Goal: Transaction & Acquisition: Subscribe to service/newsletter

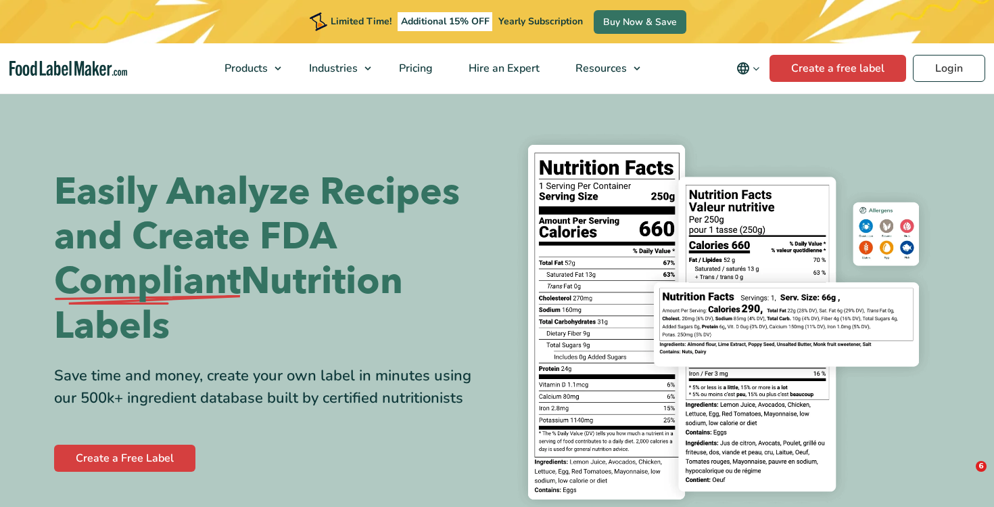
scroll to position [5093, 0]
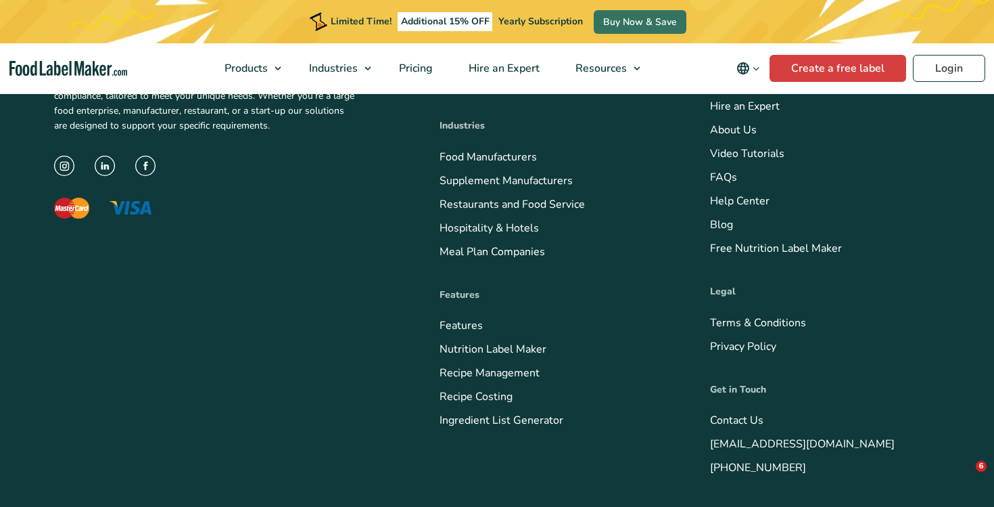
click at [58, 77] on nav "Products Food Nutrition Labelling Supplements Formulation & Labelling Industrie…" at bounding box center [497, 68] width 994 height 50
click at [87, 67] on img "Food Label Maker homepage" at bounding box center [68, 69] width 118 height 16
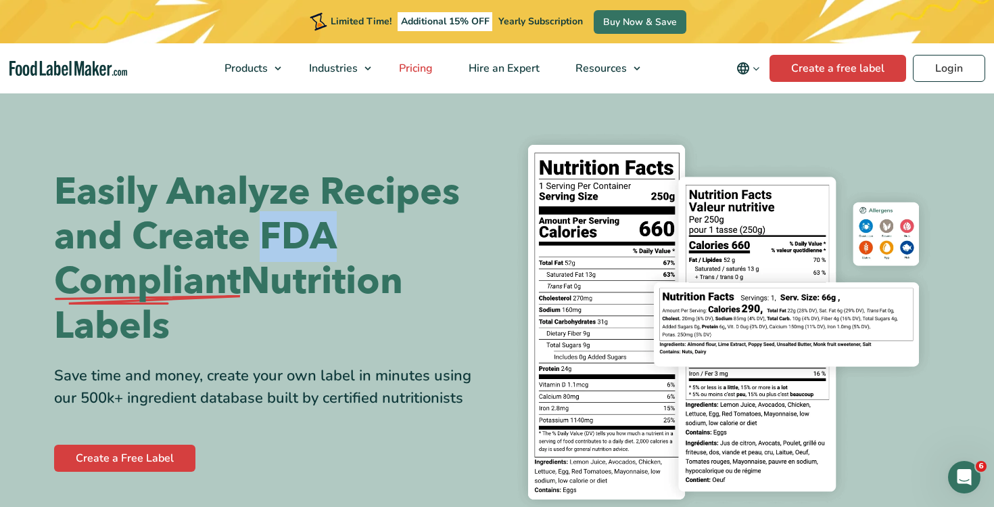
click at [422, 66] on span "Pricing" at bounding box center [414, 68] width 39 height 15
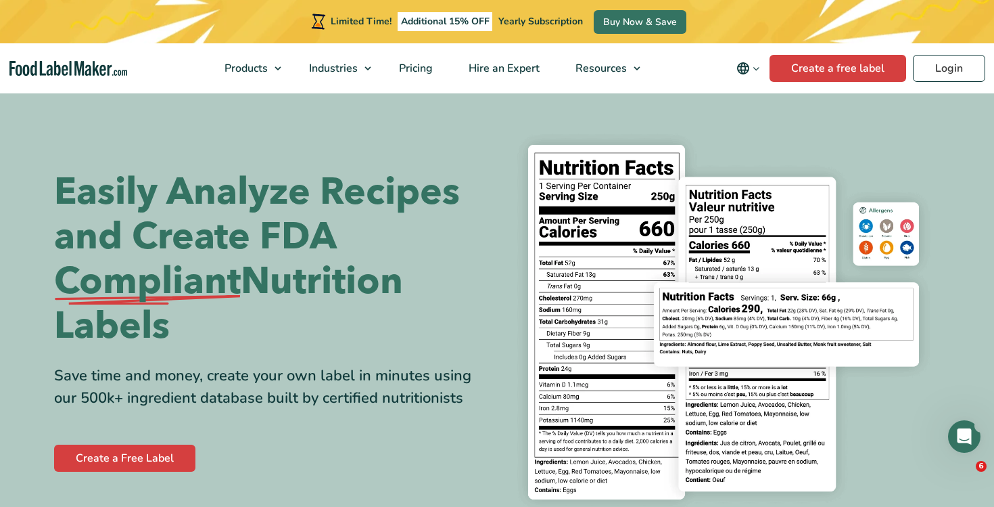
checkbox input "true"
select select "2"
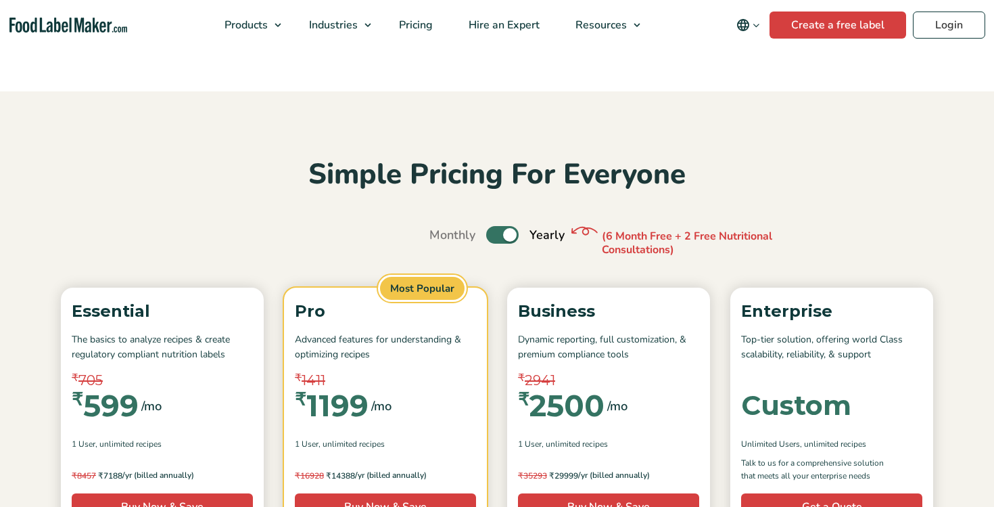
select select "2"
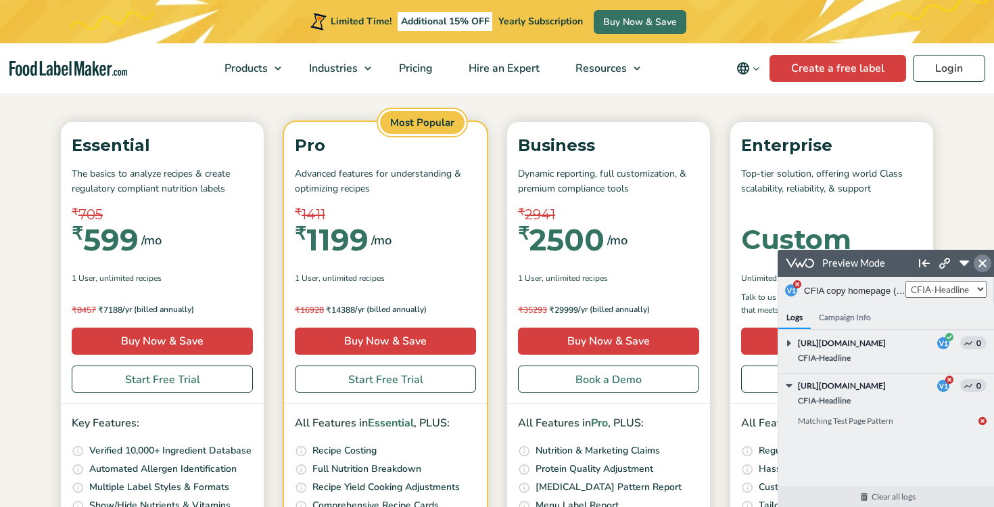
click at [982, 265] on icon at bounding box center [983, 263] width 8 height 8
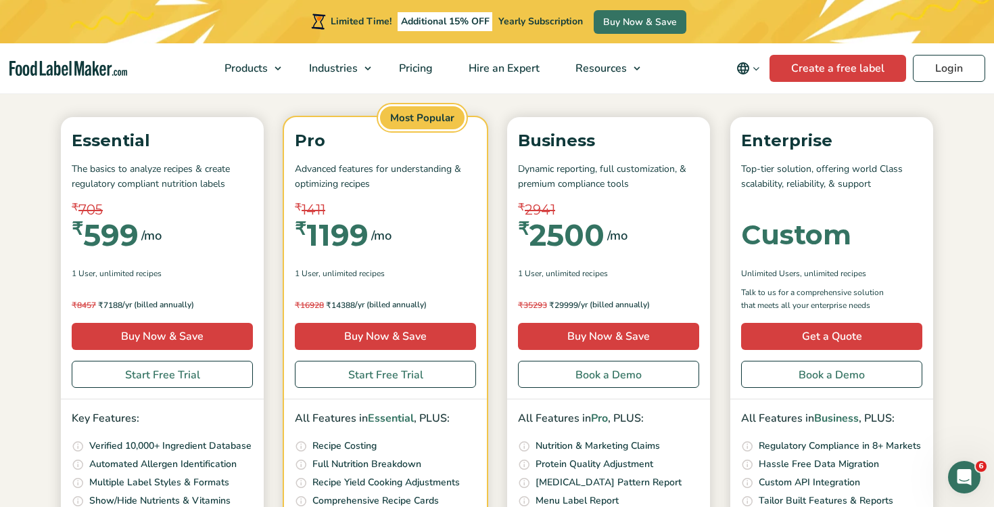
click at [103, 272] on span ", Unlimited Recipes" at bounding box center [128, 273] width 66 height 12
click at [109, 271] on span ", Unlimited Recipes" at bounding box center [128, 273] width 66 height 12
click at [108, 273] on span ", Unlimited Recipes" at bounding box center [128, 273] width 66 height 12
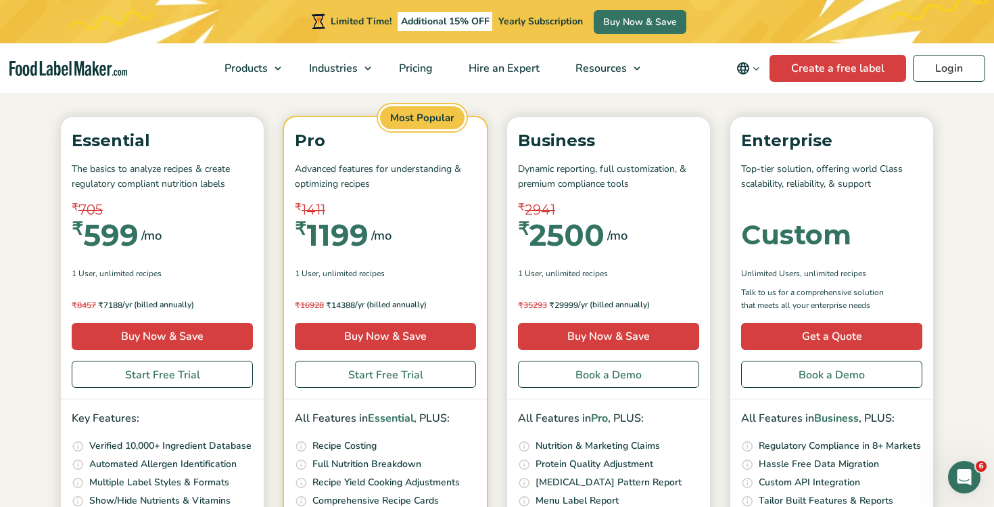
click at [108, 273] on span ", Unlimited Recipes" at bounding box center [128, 273] width 66 height 12
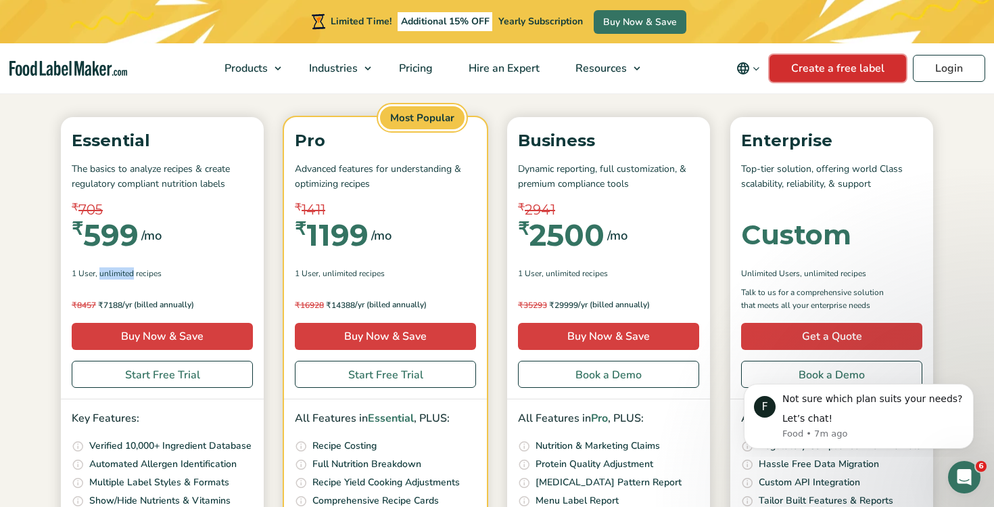
click at [816, 65] on link "Create a free label" at bounding box center [838, 68] width 137 height 27
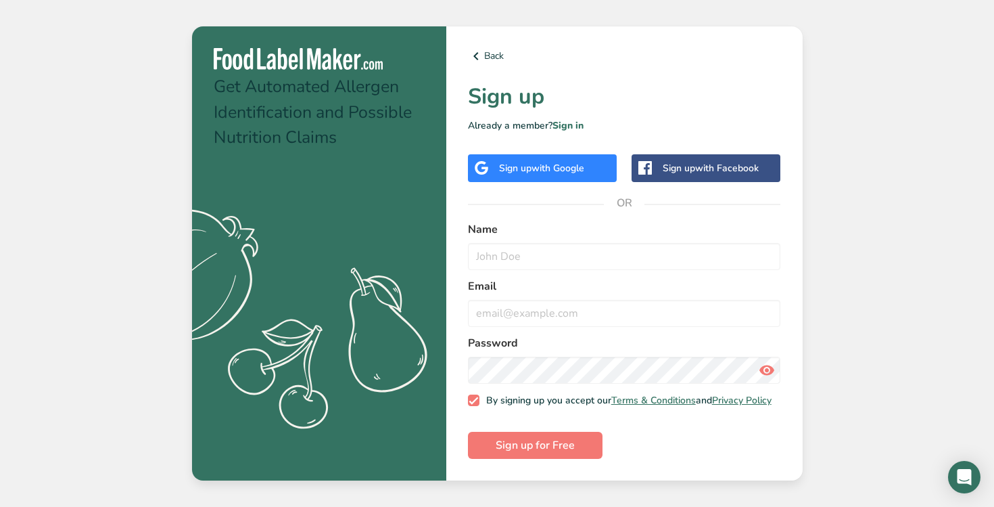
checkbox input "true"
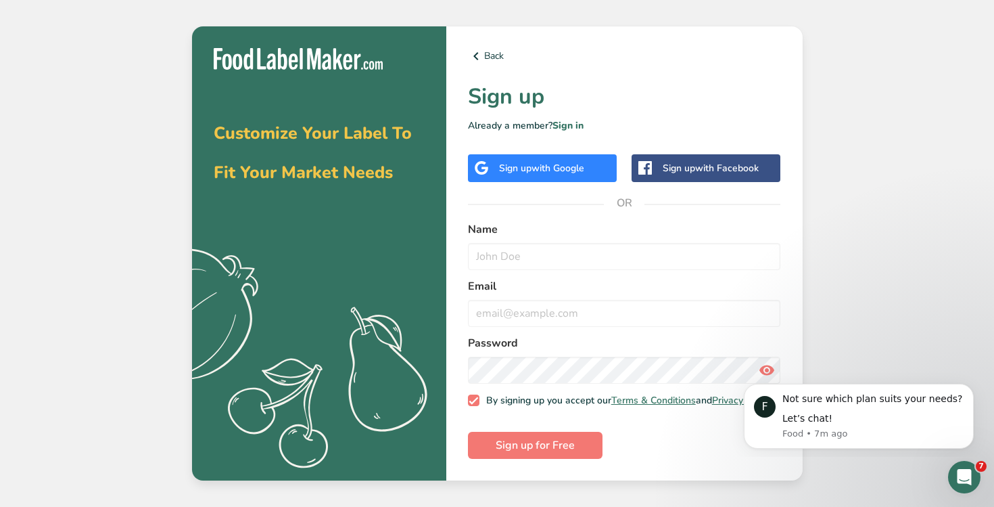
click at [329, 136] on span "Customize Your Label To Fit Your Market Needs" at bounding box center [313, 153] width 198 height 62
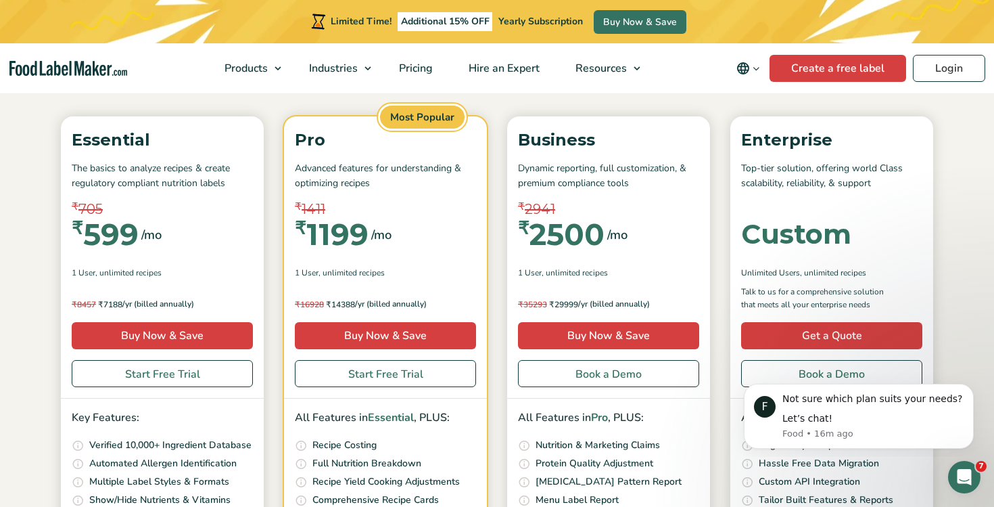
click at [89, 76] on nav "Products Food Nutrition Labelling Supplements Formulation & Labelling Industrie…" at bounding box center [497, 68] width 994 height 50
click at [103, 63] on img "Food Label Maker homepage" at bounding box center [68, 69] width 118 height 16
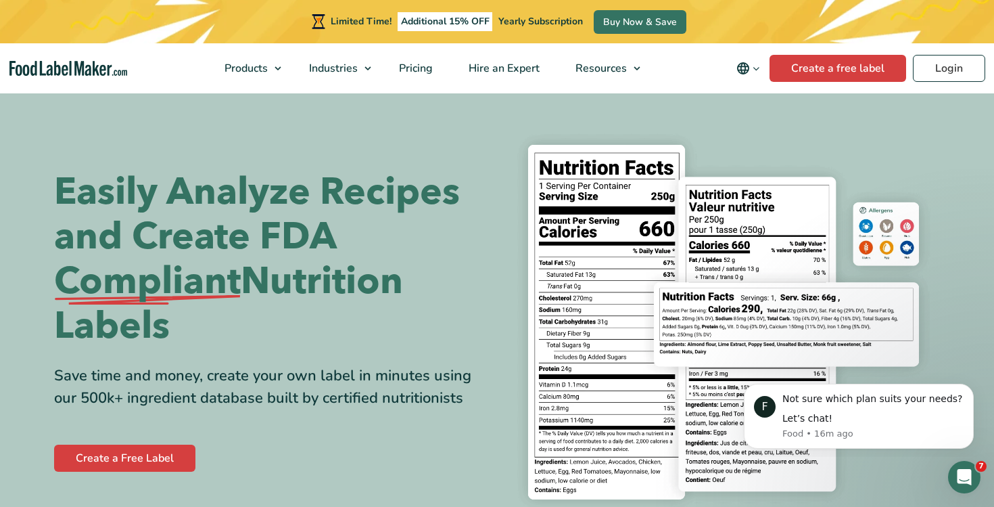
click at [279, 269] on h1 "Easily Analyze Recipes and Create FDA Compliant Nutrition Labels" at bounding box center [270, 259] width 433 height 179
click at [969, 386] on icon "Dismiss notification" at bounding box center [969, 387] width 5 height 5
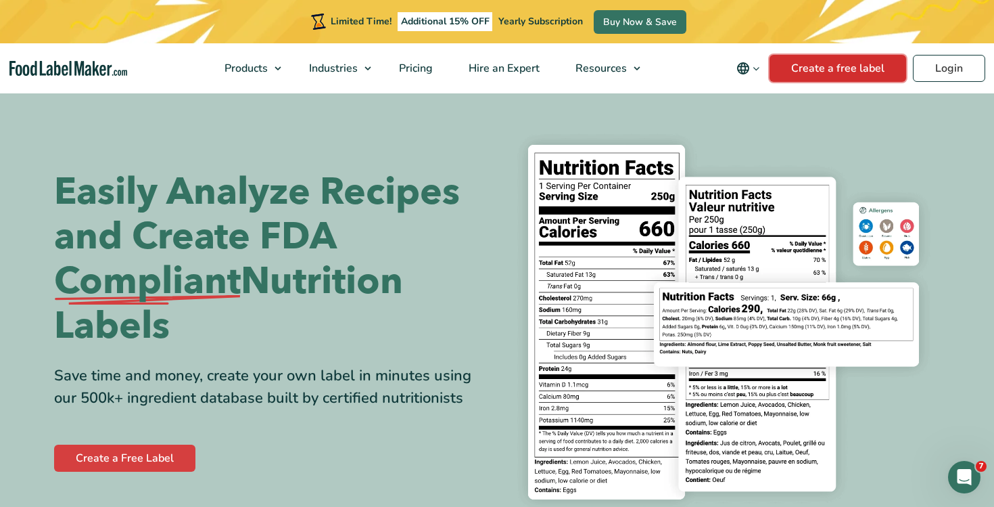
click at [818, 76] on link "Create a free label" at bounding box center [838, 68] width 137 height 27
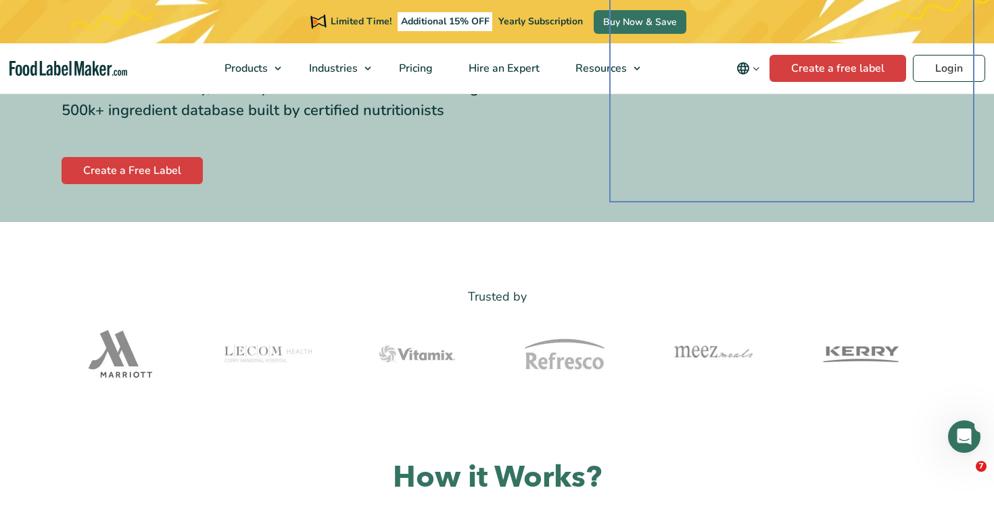
scroll to position [197, 0]
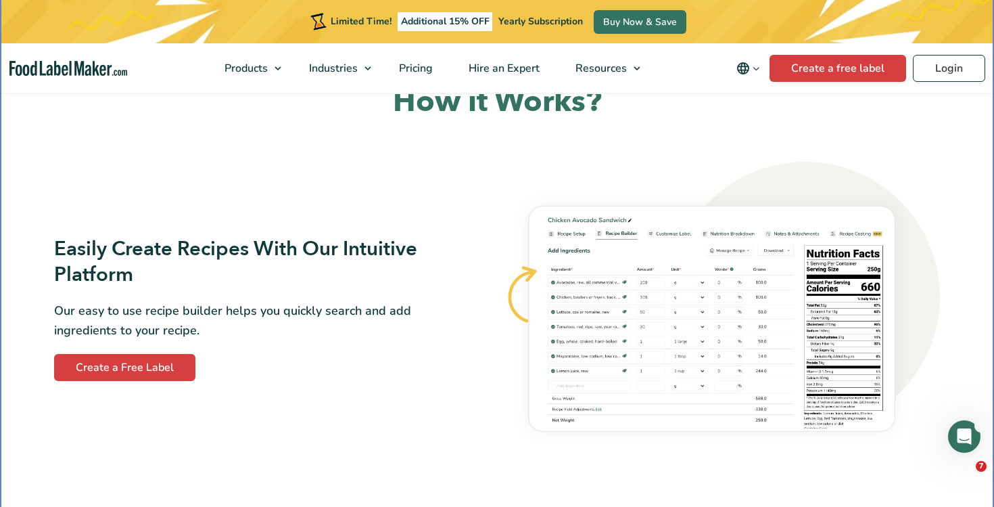
scroll to position [0, 0]
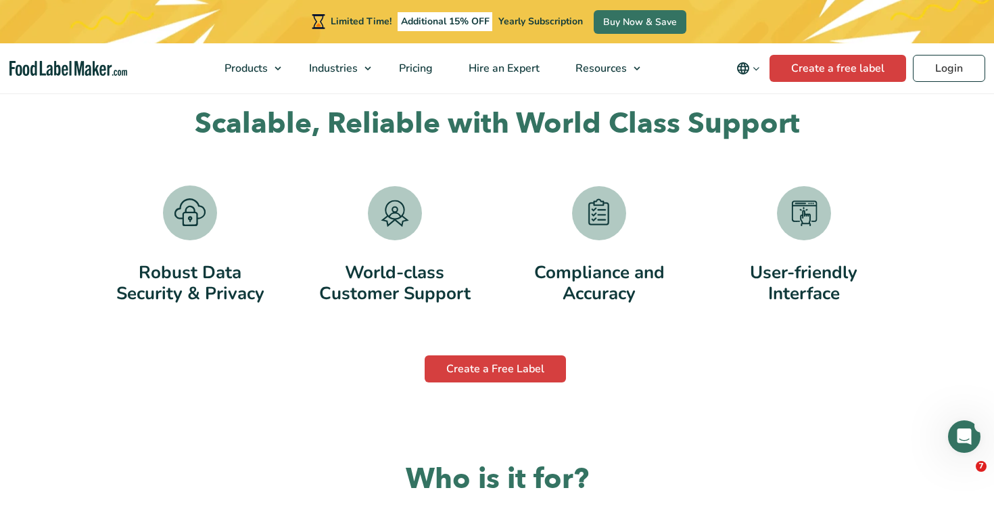
scroll to position [2614, 0]
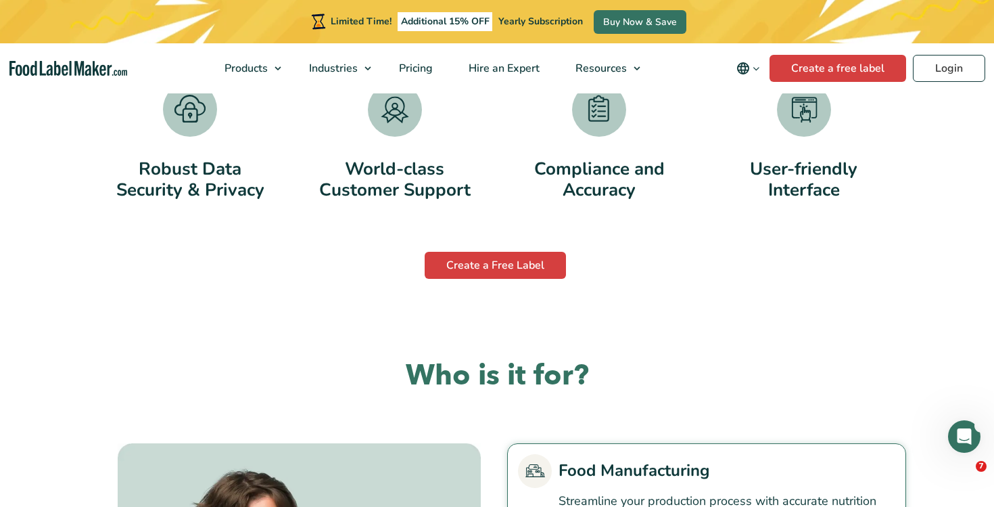
checkbox input "true"
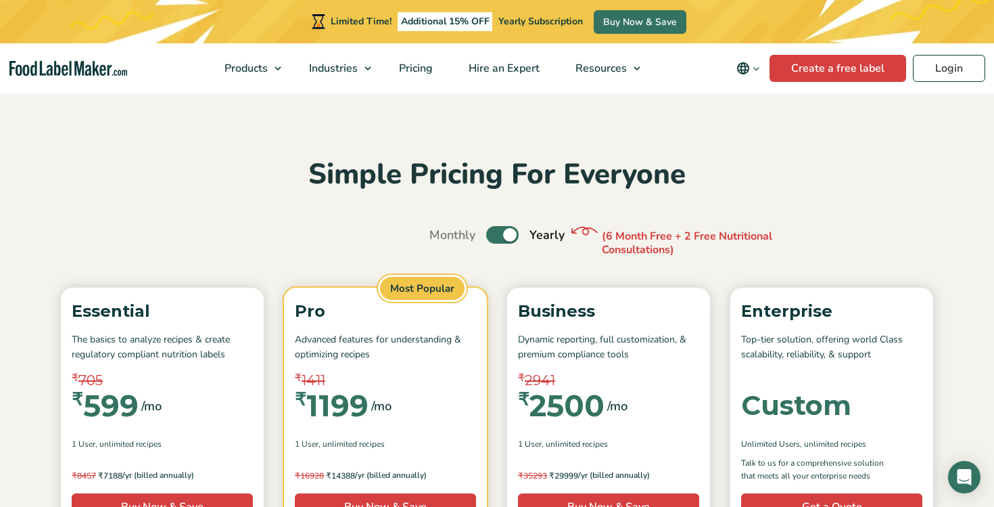
click at [163, 411] on div "₹ 705 ₹ 599 /mo" at bounding box center [162, 405] width 181 height 51
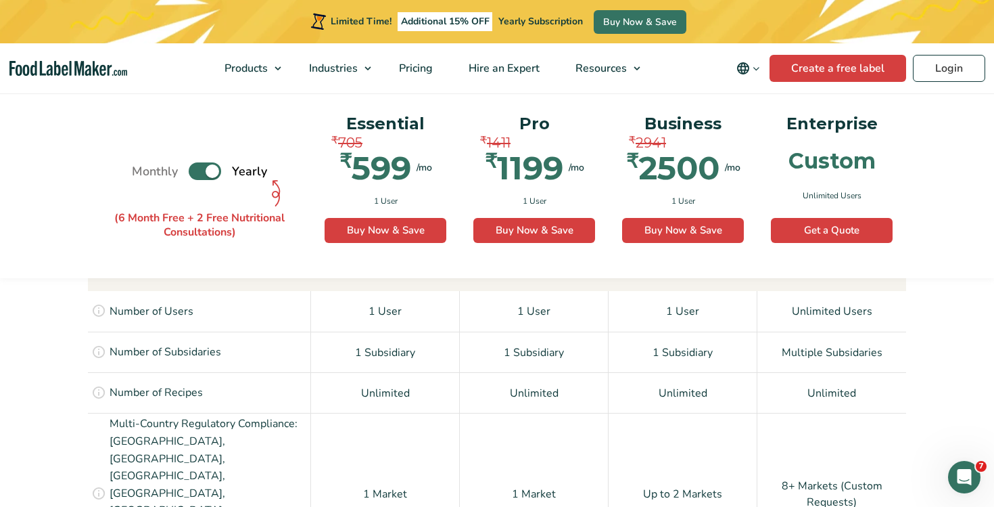
scroll to position [967, 0]
click at [57, 64] on img "Food Label Maker homepage" at bounding box center [68, 69] width 118 height 16
